Goal: Find contact information

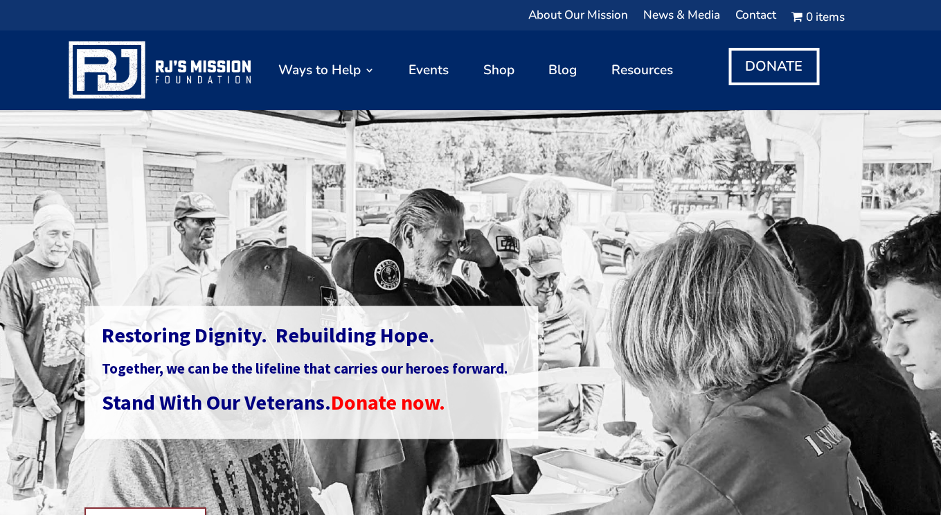
click at [525, 172] on div "Restoring Dignity. Rebuilding Hope. Together, we can be the lifeline that carri…" at bounding box center [311, 185] width 454 height 35
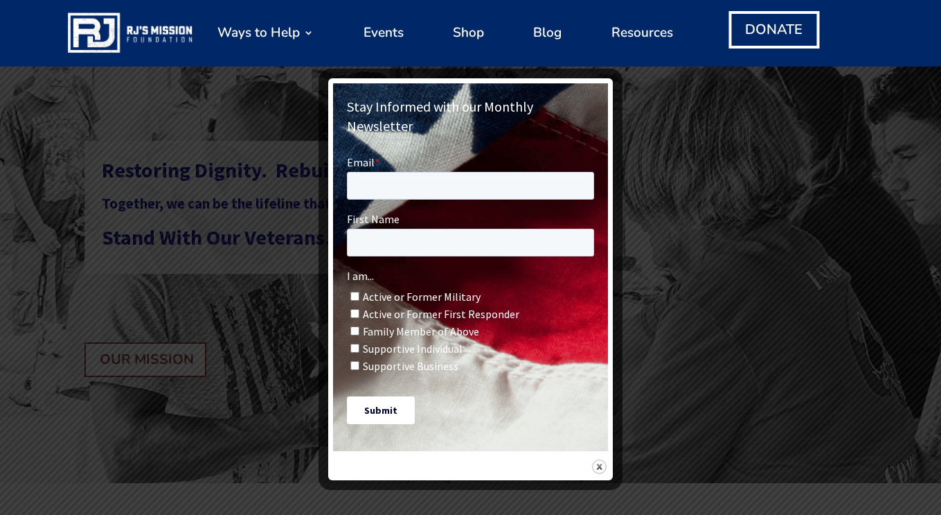
scroll to position [175, 0]
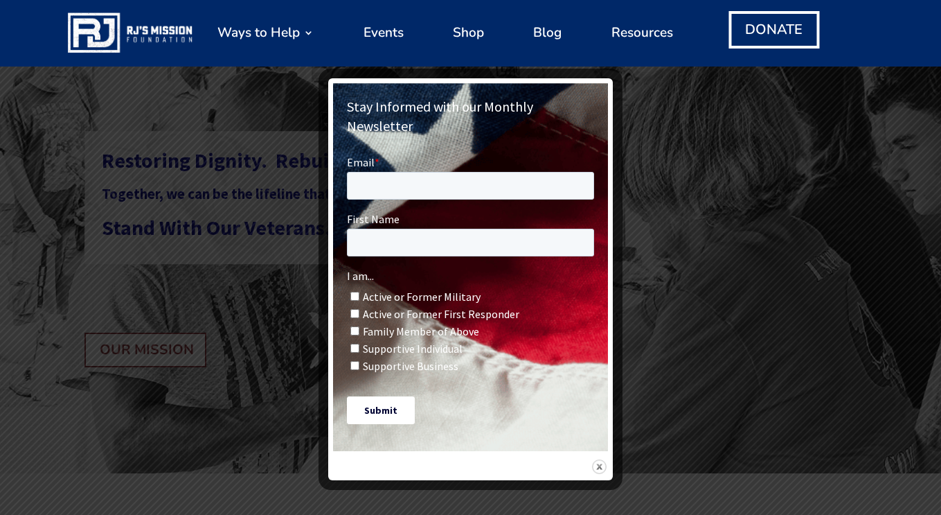
click at [600, 459] on img at bounding box center [599, 466] width 15 height 15
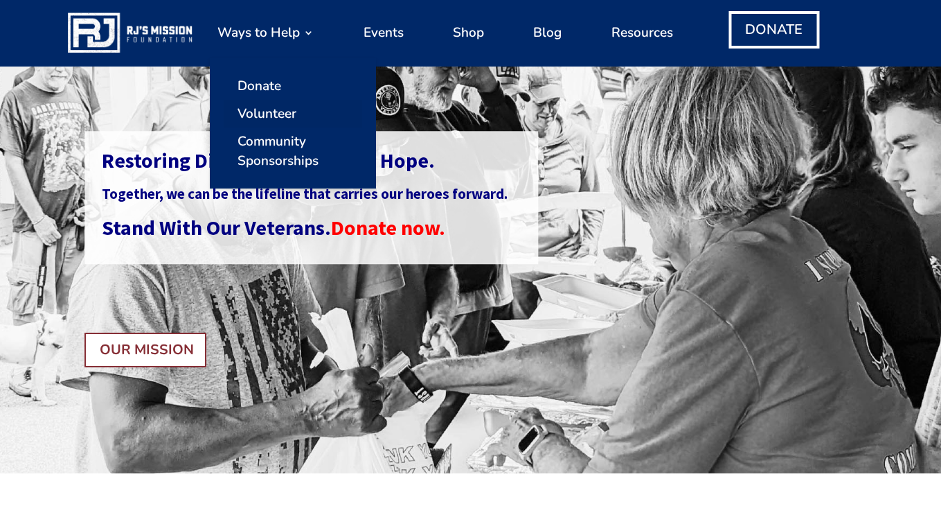
click at [276, 113] on link "Volunteer" at bounding box center [293, 114] width 139 height 28
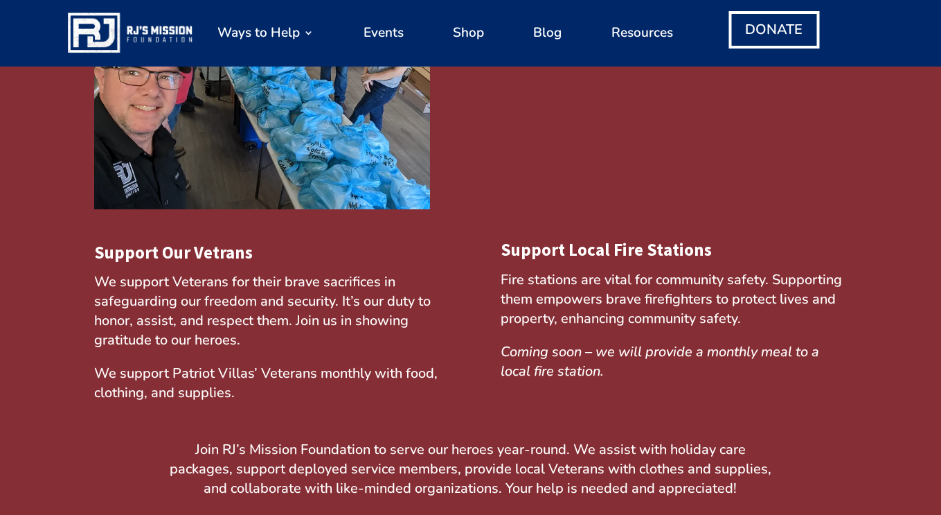
scroll to position [722, 0]
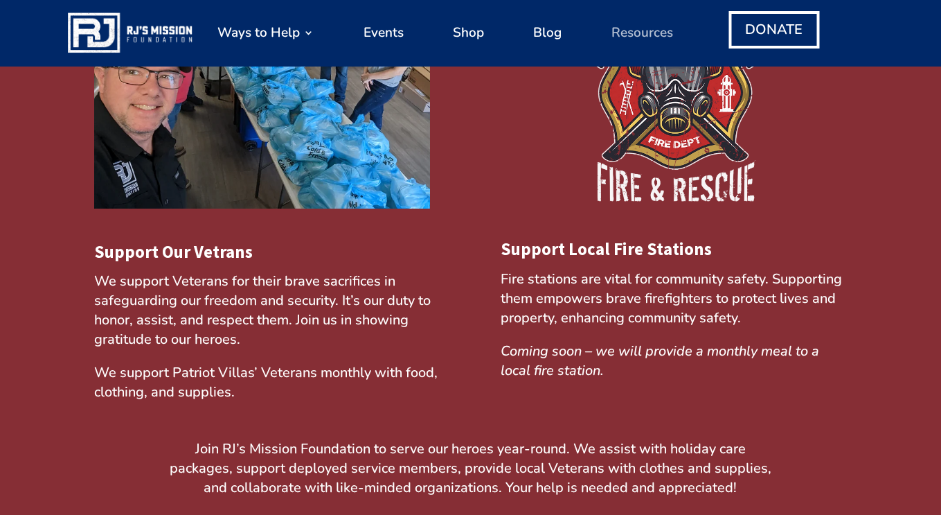
click at [647, 33] on link "Resources" at bounding box center [642, 32] width 62 height 53
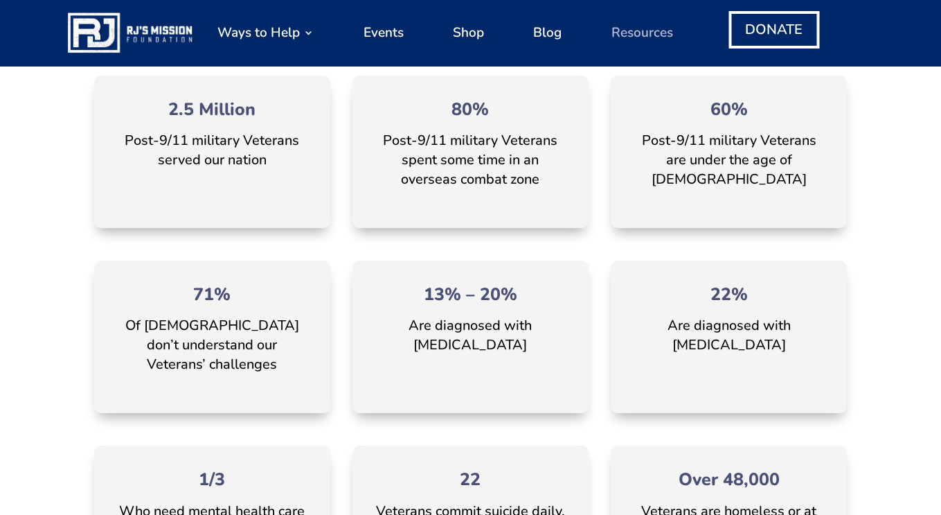
scroll to position [1413, 0]
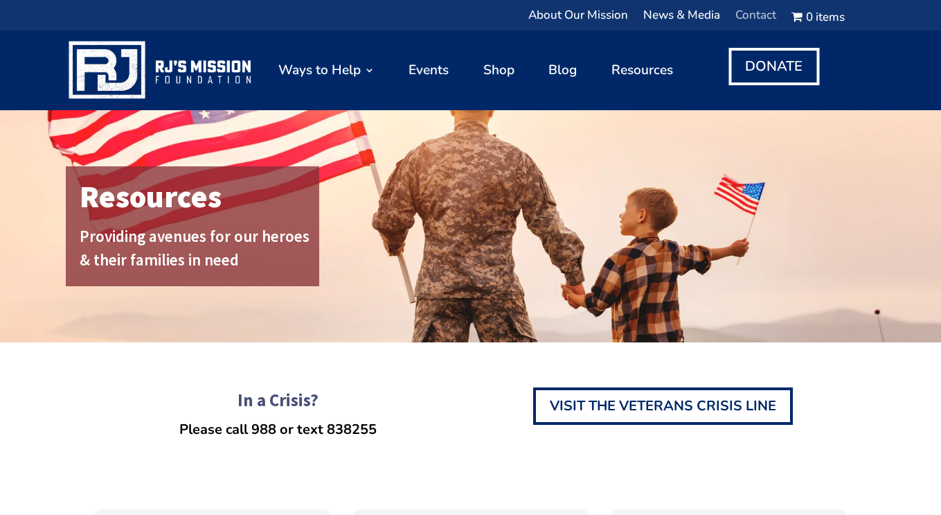
click at [755, 12] on link "Contact" at bounding box center [755, 18] width 41 height 17
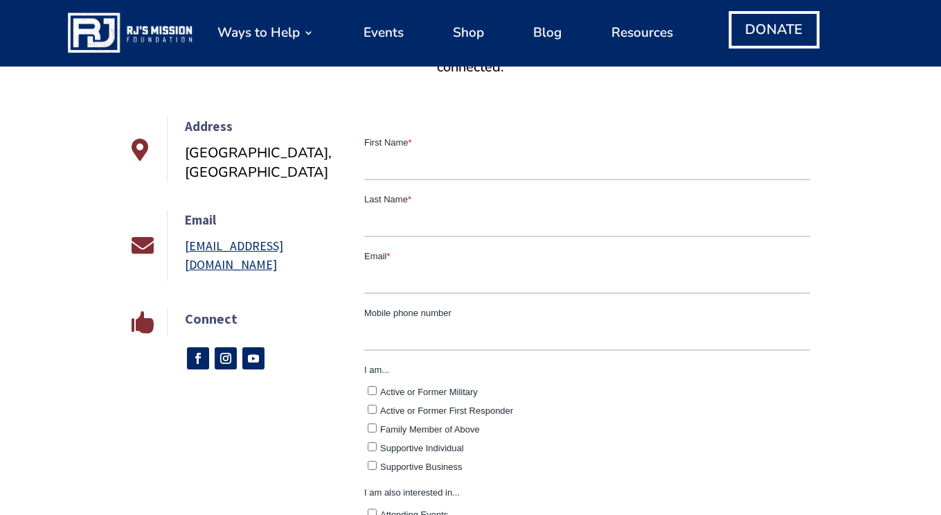
scroll to position [362, 0]
